Goal: Obtain resource: Obtain resource

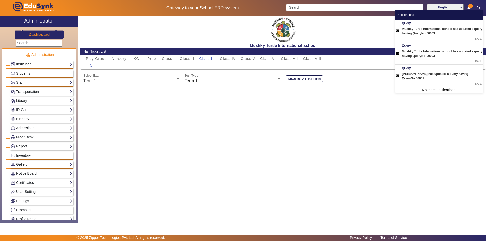
scroll to position [198, 0]
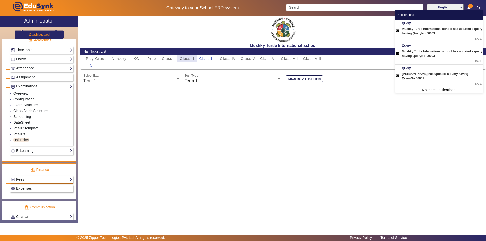
click at [188, 58] on span "Class II" at bounding box center [187, 59] width 14 height 4
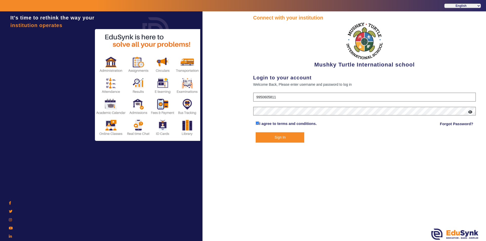
click at [270, 137] on button "Sign In" at bounding box center [279, 137] width 49 height 10
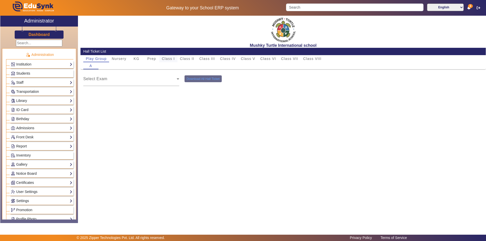
click at [172, 60] on span "Class I" at bounding box center [168, 59] width 13 height 4
click at [166, 79] on span at bounding box center [129, 81] width 93 height 6
click at [184, 57] on span "Class II" at bounding box center [187, 59] width 14 height 4
click at [202, 57] on span "Class III" at bounding box center [207, 59] width 16 height 4
click at [222, 83] on div "Term 1" at bounding box center [230, 81] width 93 height 6
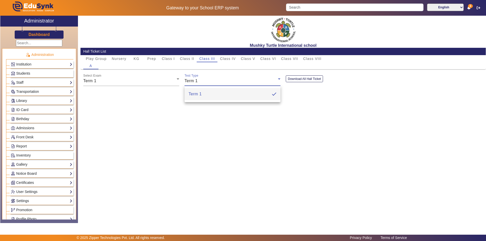
click at [222, 83] on div at bounding box center [243, 120] width 486 height 241
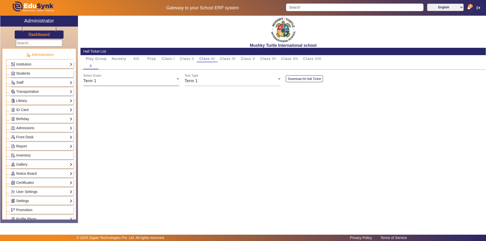
click at [152, 80] on div "Term 1" at bounding box center [129, 81] width 93 height 6
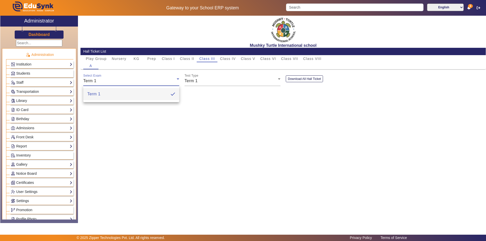
click at [152, 80] on div at bounding box center [243, 120] width 486 height 241
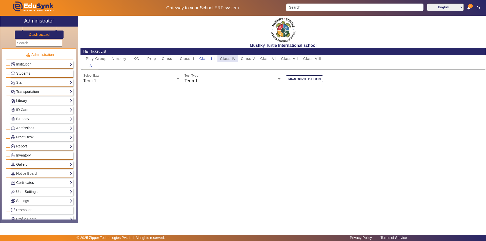
click at [228, 58] on span "Class IV" at bounding box center [228, 59] width 16 height 4
click at [209, 58] on span "Class III" at bounding box center [207, 59] width 16 height 4
click at [300, 78] on button "Download All Hall Ticket" at bounding box center [304, 78] width 37 height 7
